Goal: Check status: Check status

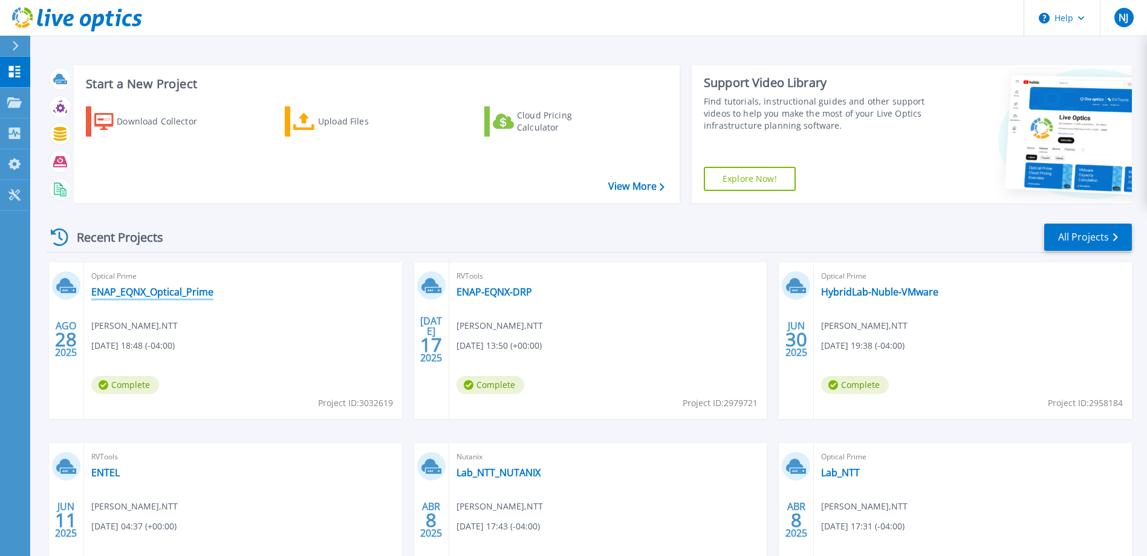
click at [171, 292] on link "ENAP_EQNX_Optical_Prime" at bounding box center [152, 292] width 122 height 12
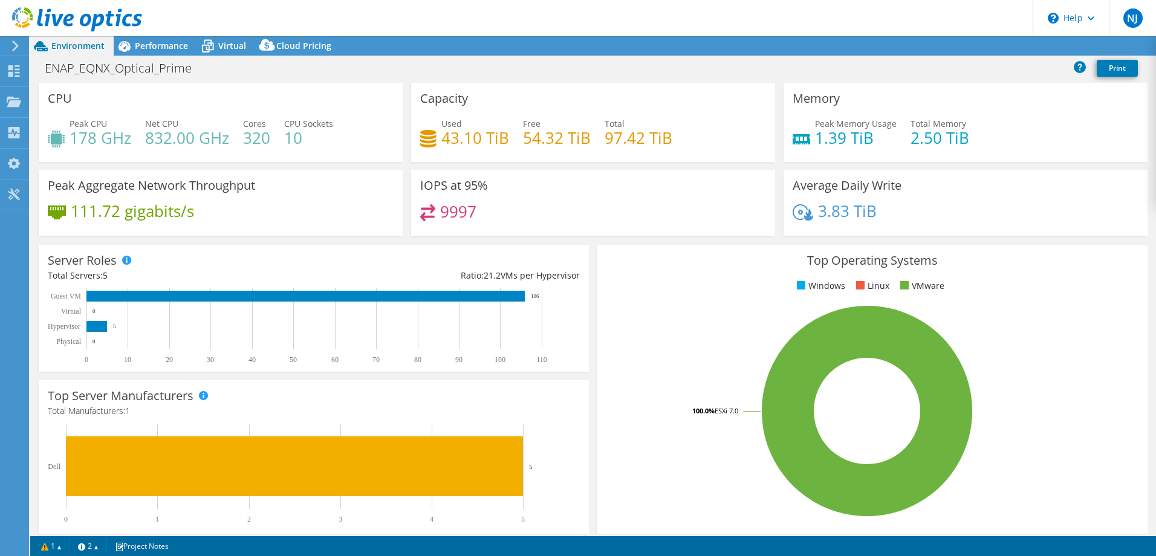
select select "USD"
click at [162, 50] on span "Performance" at bounding box center [161, 45] width 53 height 11
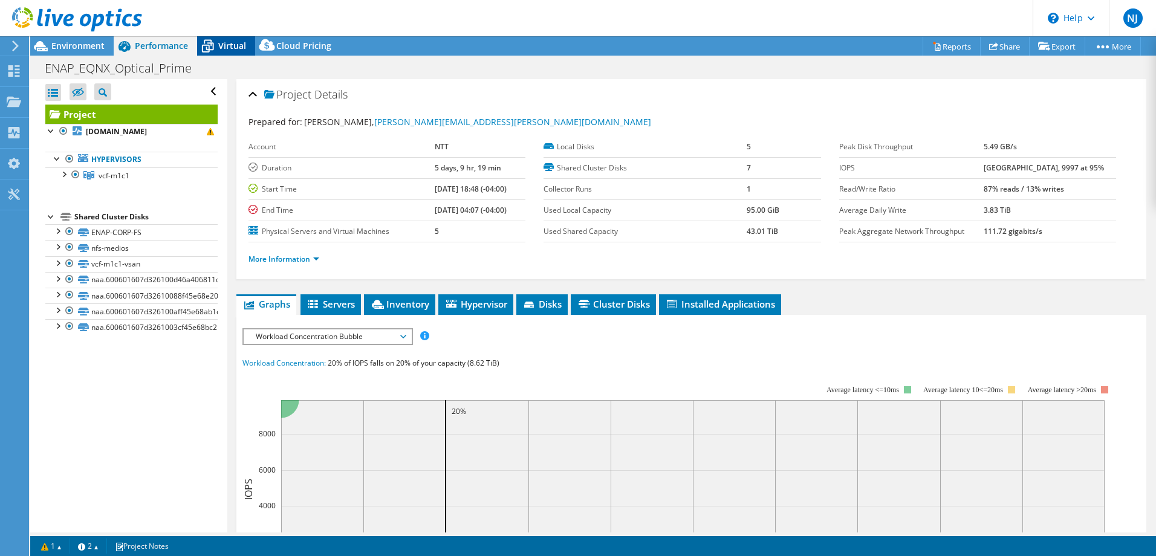
click at [230, 43] on span "Virtual" at bounding box center [232, 45] width 28 height 11
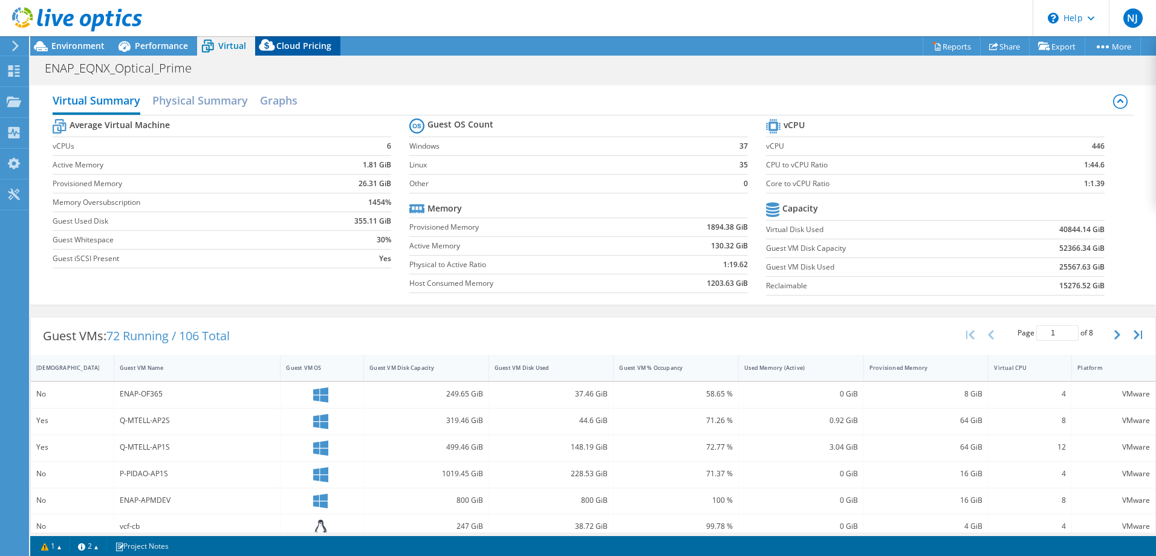
click at [296, 45] on span "Cloud Pricing" at bounding box center [303, 45] width 55 height 11
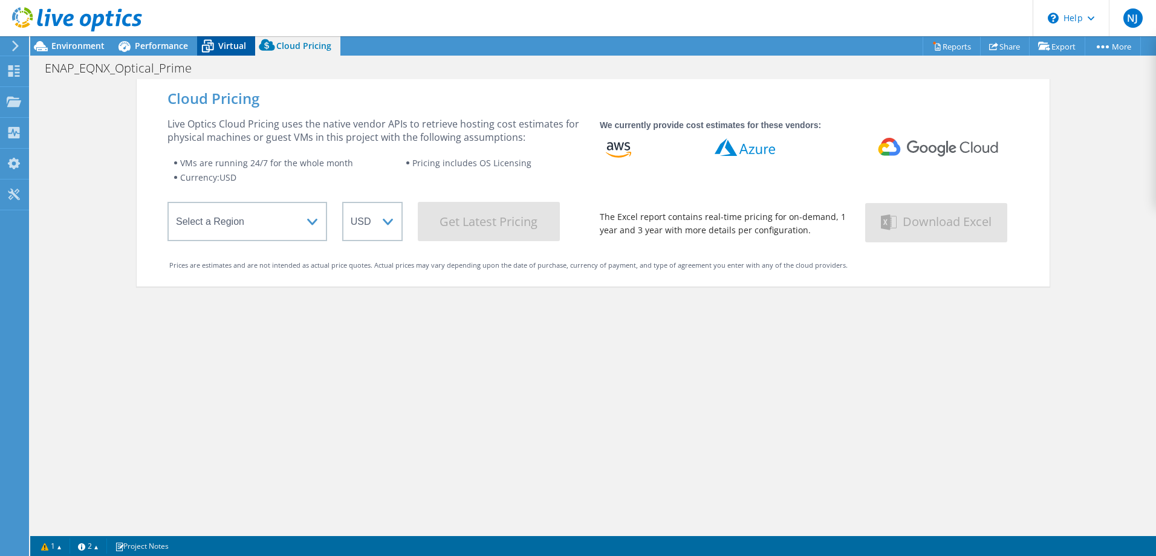
click at [232, 45] on span "Virtual" at bounding box center [232, 45] width 28 height 11
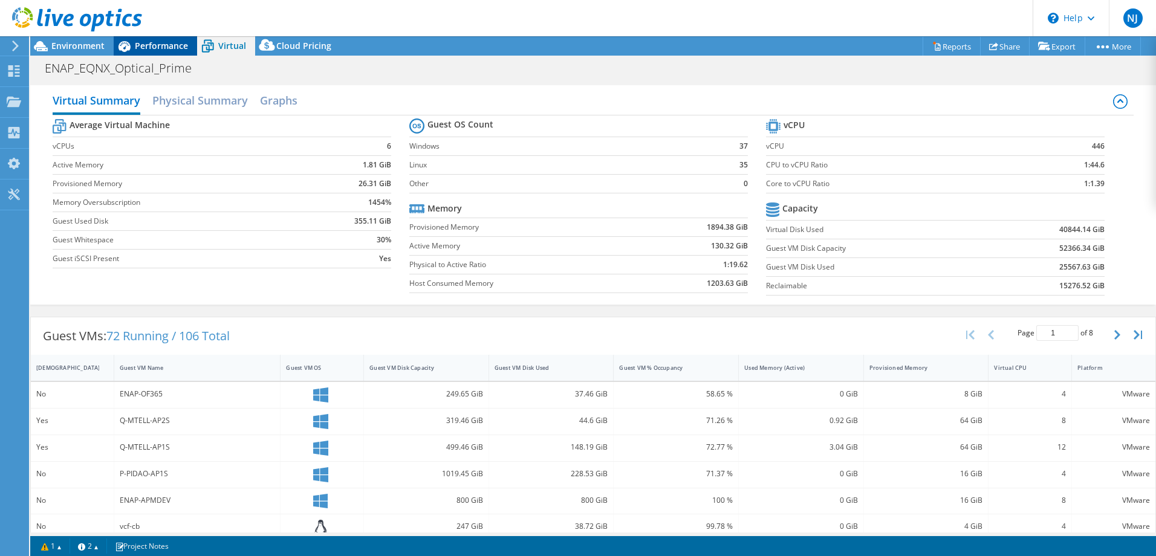
click at [159, 48] on span "Performance" at bounding box center [161, 45] width 53 height 11
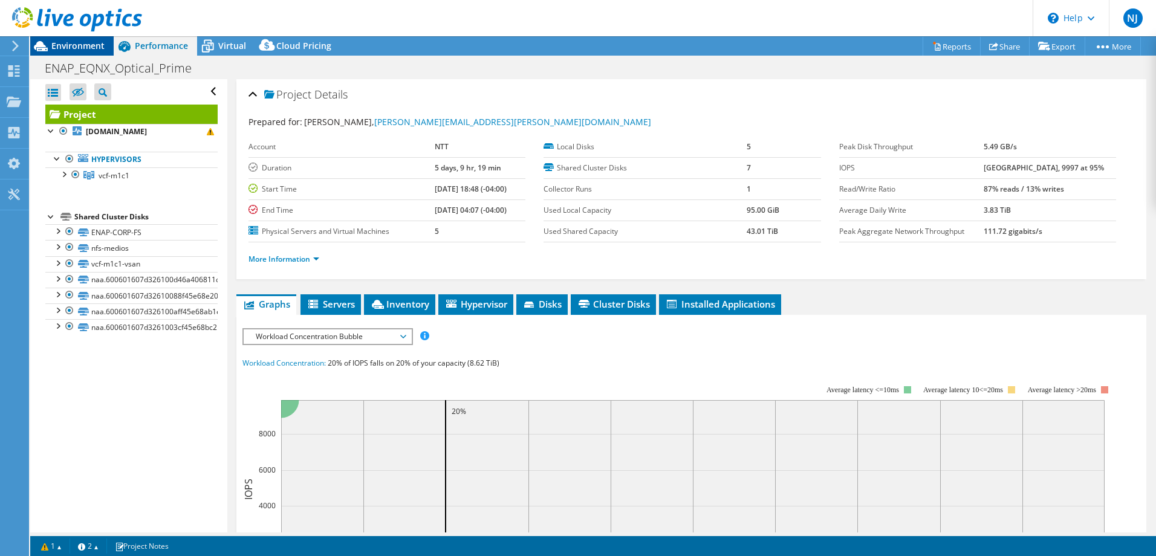
click at [73, 49] on span "Environment" at bounding box center [77, 45] width 53 height 11
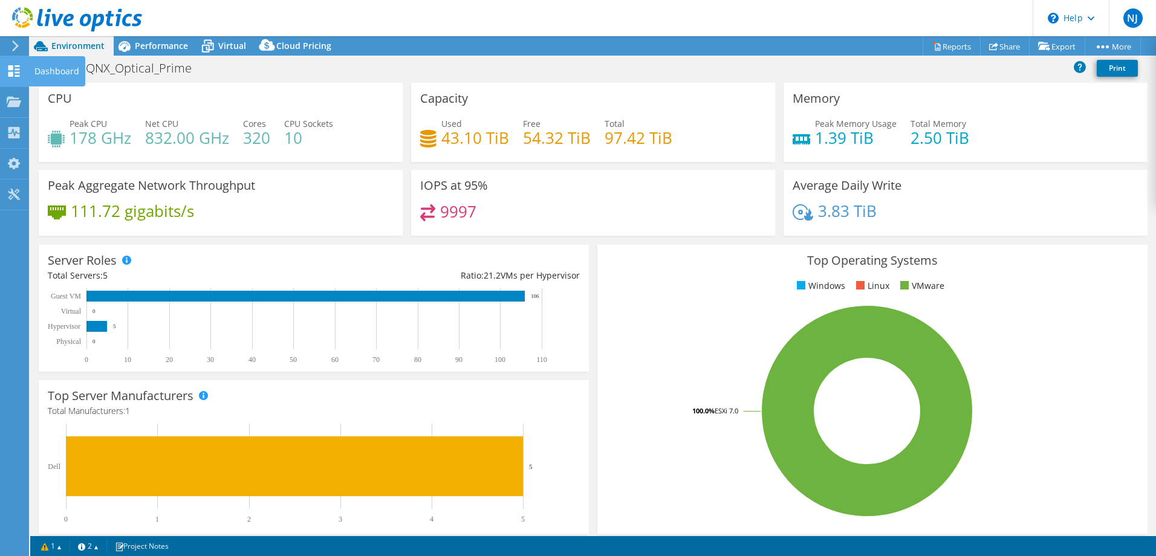
click at [16, 67] on icon at bounding box center [14, 70] width 15 height 11
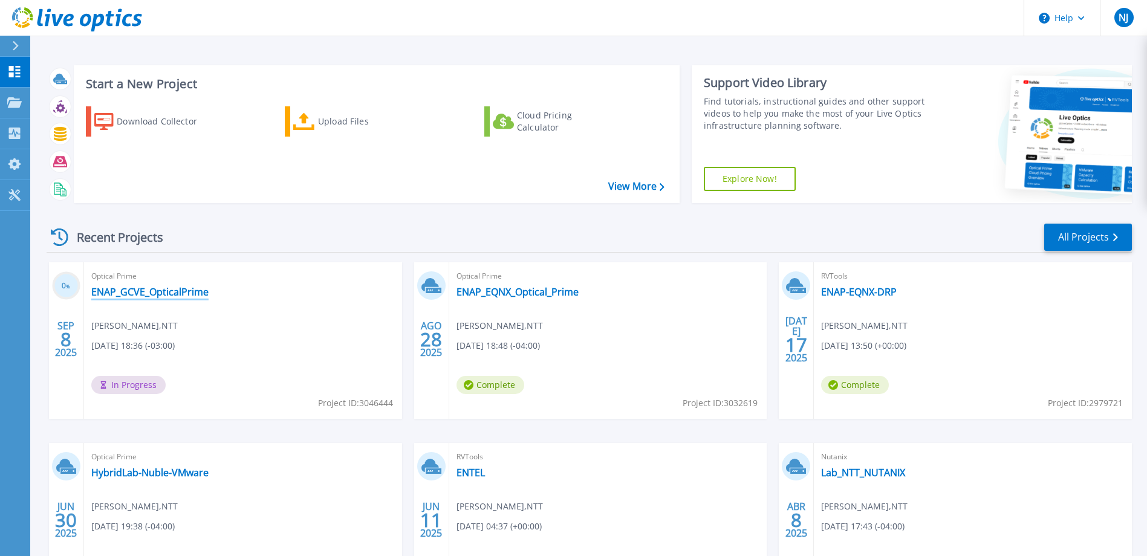
click at [153, 296] on link "ENAP_GCVE_OpticalPrime" at bounding box center [149, 292] width 117 height 12
